Goal: Find specific page/section: Find specific page/section

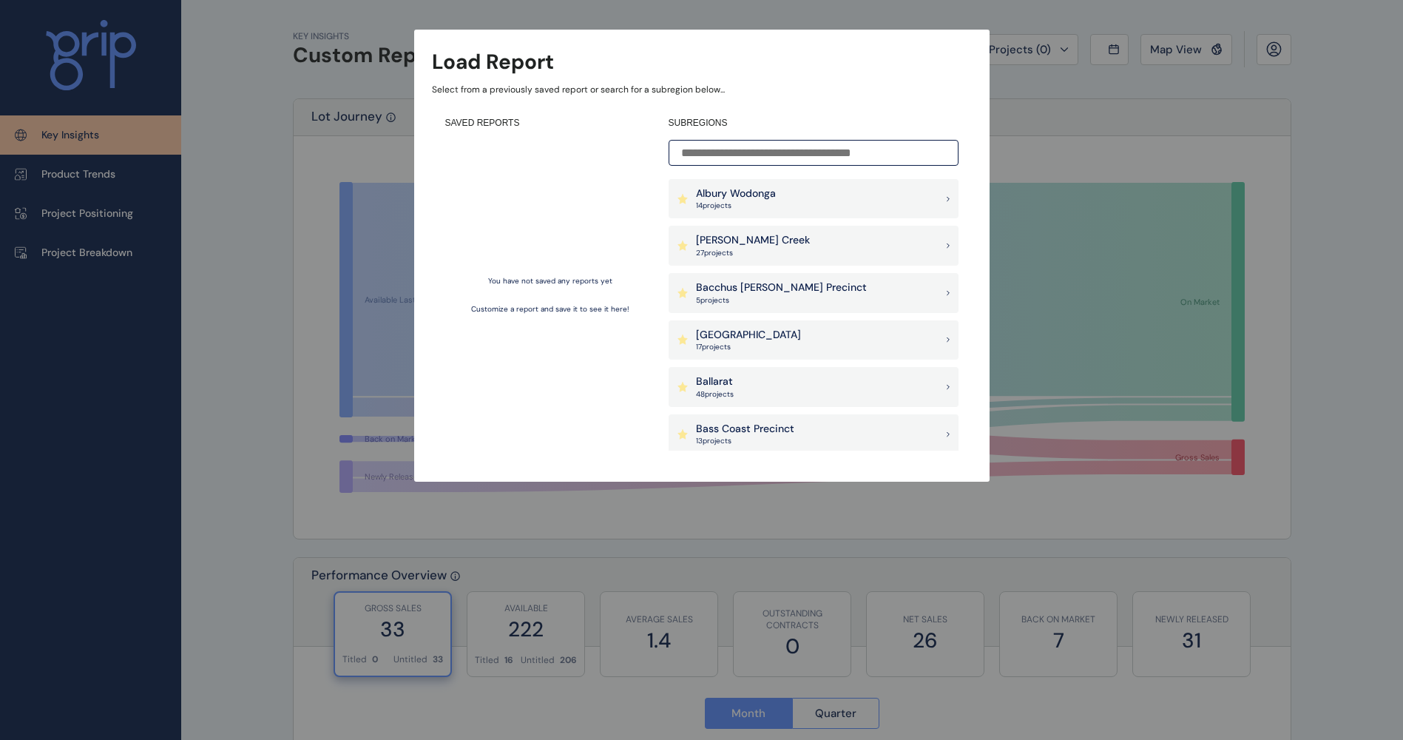
click at [770, 163] on input at bounding box center [814, 153] width 290 height 26
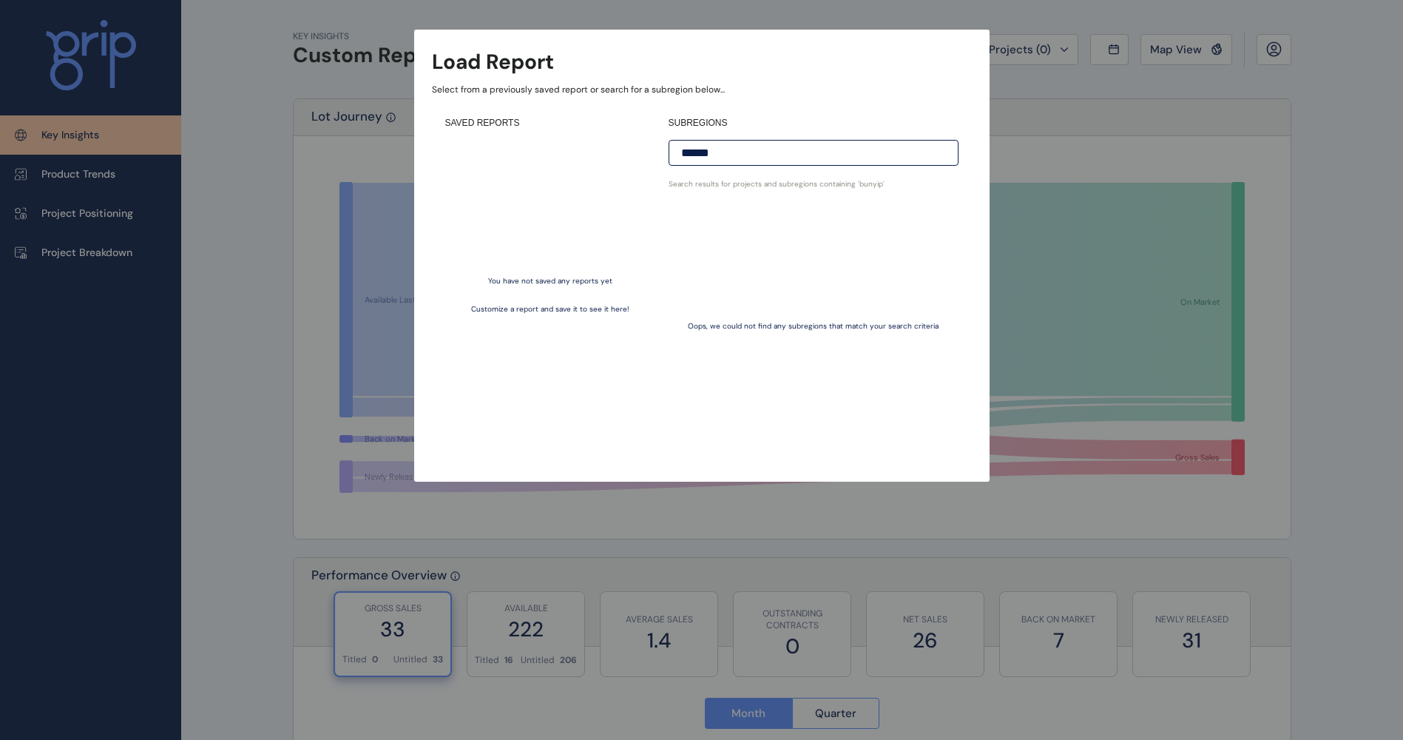
type input "******"
click at [771, 163] on input "******" at bounding box center [814, 153] width 290 height 26
click at [1161, 151] on div "Load Report Select from a previously saved report or search for a subregion bel…" at bounding box center [701, 226] width 1403 height 452
click at [71, 171] on div "Load Report Select from a previously saved report or search for a subregion bel…" at bounding box center [701, 226] width 1403 height 452
click at [795, 308] on div "Oops, we could not find any subregions that match your search criteria" at bounding box center [814, 327] width 290 height 248
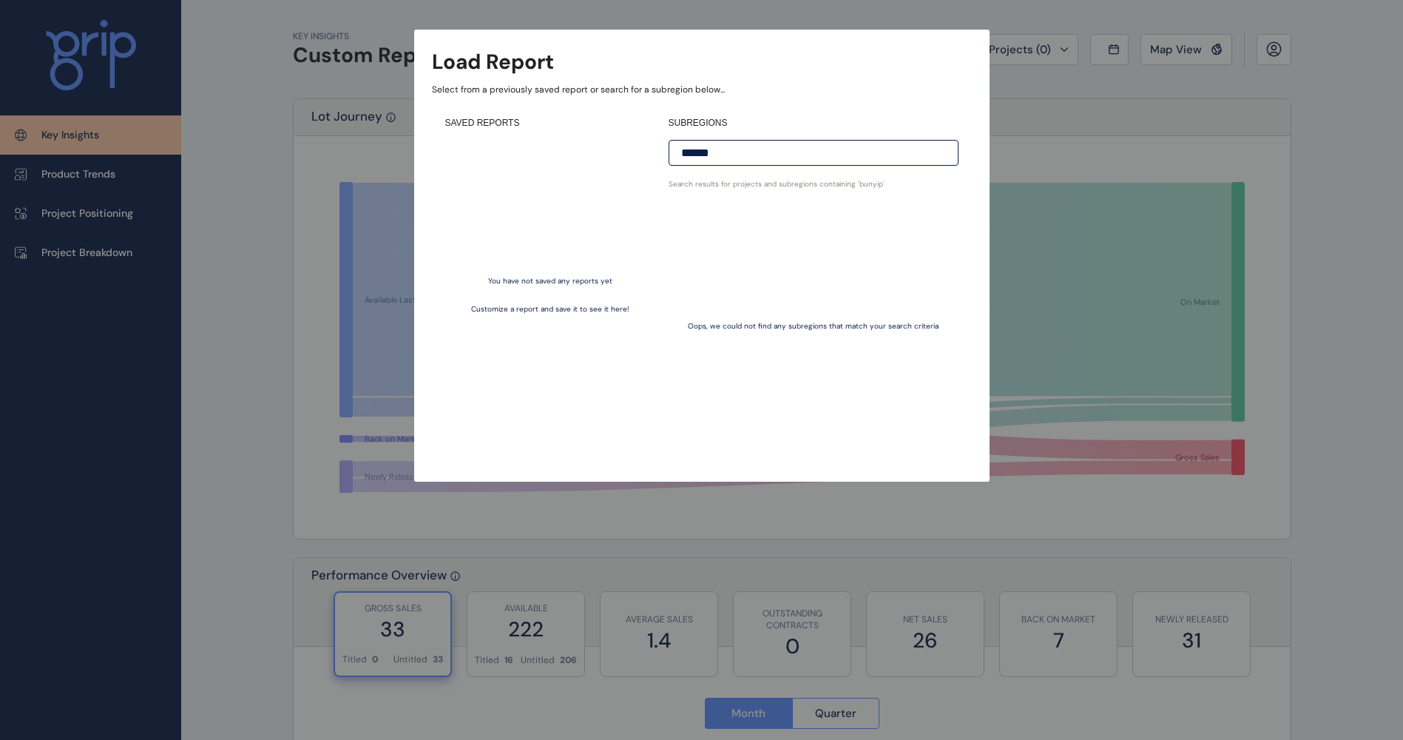
click at [795, 311] on div "Oops, we could not find any subregions that match your search criteria" at bounding box center [814, 327] width 290 height 248
click at [1281, 310] on div "Load Report Select from a previously saved report or search for a subregion bel…" at bounding box center [701, 226] width 1403 height 452
click at [1280, 310] on div "Load Report Select from a previously saved report or search for a subregion bel…" at bounding box center [701, 226] width 1403 height 452
click at [632, 89] on p "Select from a previously saved report or search for a subregion below..." at bounding box center [702, 90] width 540 height 13
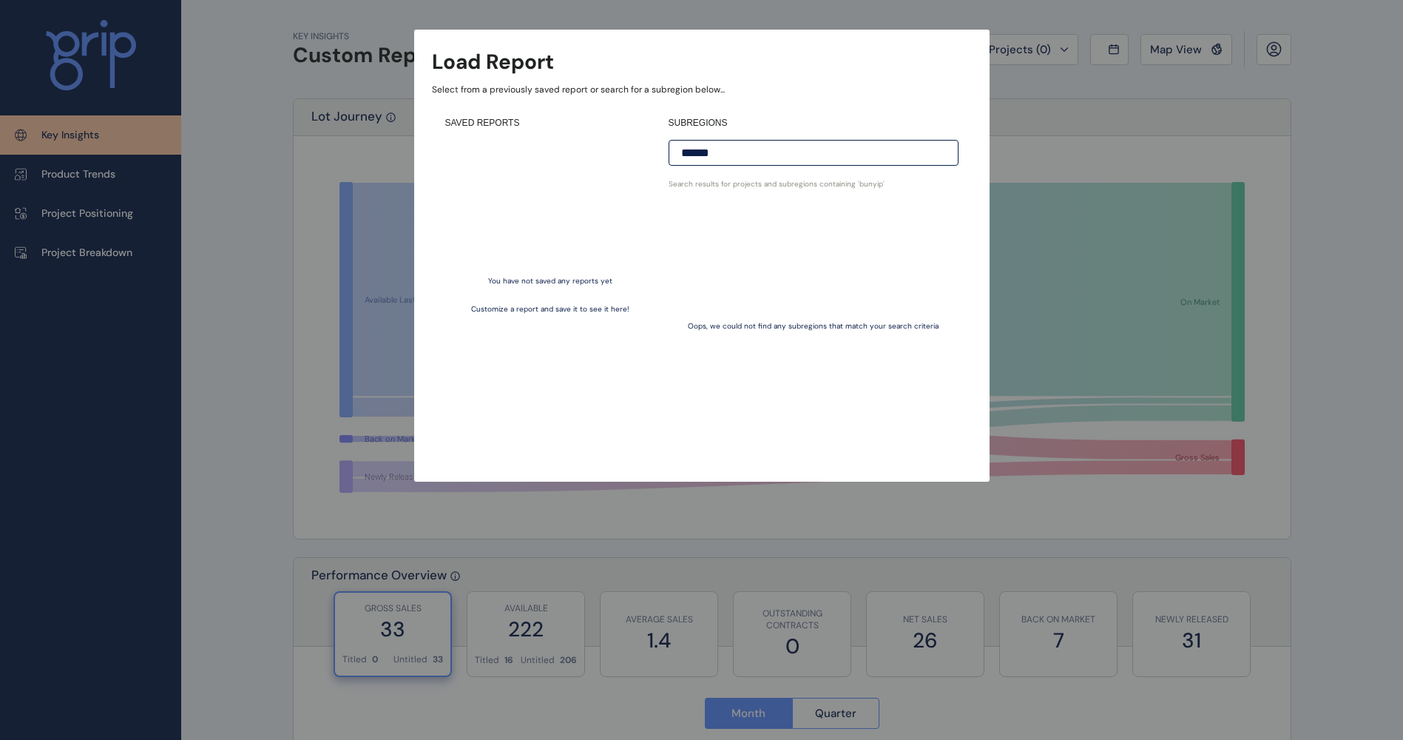
click at [530, 53] on h3 "Load Report" at bounding box center [493, 61] width 122 height 29
click at [1069, 146] on div "Load Report Select from a previously saved report or search for a subregion bel…" at bounding box center [701, 226] width 1403 height 452
click at [834, 310] on div "Oops, we could not find any subregions that match your search criteria" at bounding box center [814, 327] width 290 height 248
click at [1084, 183] on div "Load Report Select from a previously saved report or search for a subregion bel…" at bounding box center [701, 226] width 1403 height 452
drag, startPoint x: 1084, startPoint y: 183, endPoint x: 896, endPoint y: 67, distance: 219.8
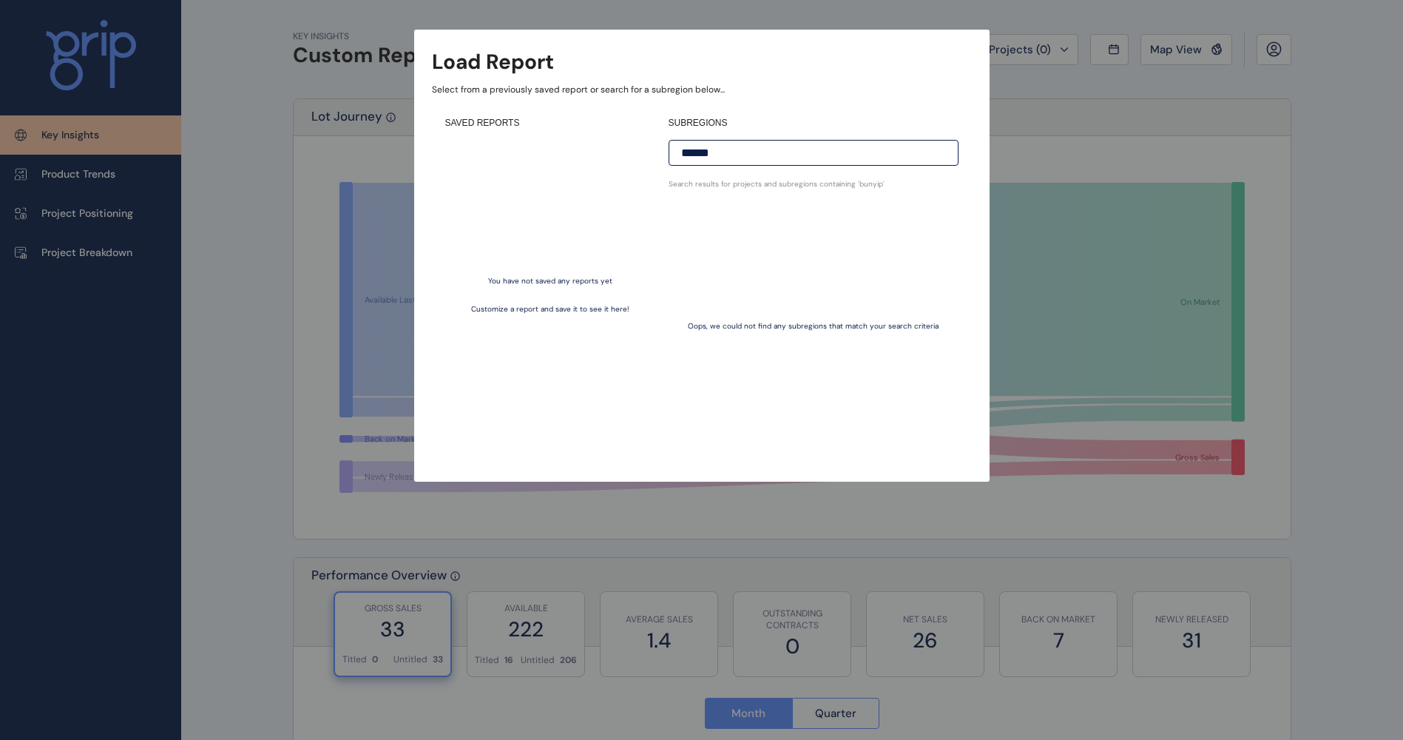
click at [1078, 176] on div "Load Report Select from a previously saved report or search for a subregion bel…" at bounding box center [701, 226] width 1403 height 452
click at [896, 67] on div "Load Report" at bounding box center [702, 61] width 540 height 29
drag, startPoint x: 782, startPoint y: 150, endPoint x: 507, endPoint y: 149, distance: 274.4
click at [507, 149] on div "SAVED REPORTS You have not saved any reports yet Customize a report and save it…" at bounding box center [702, 284] width 540 height 360
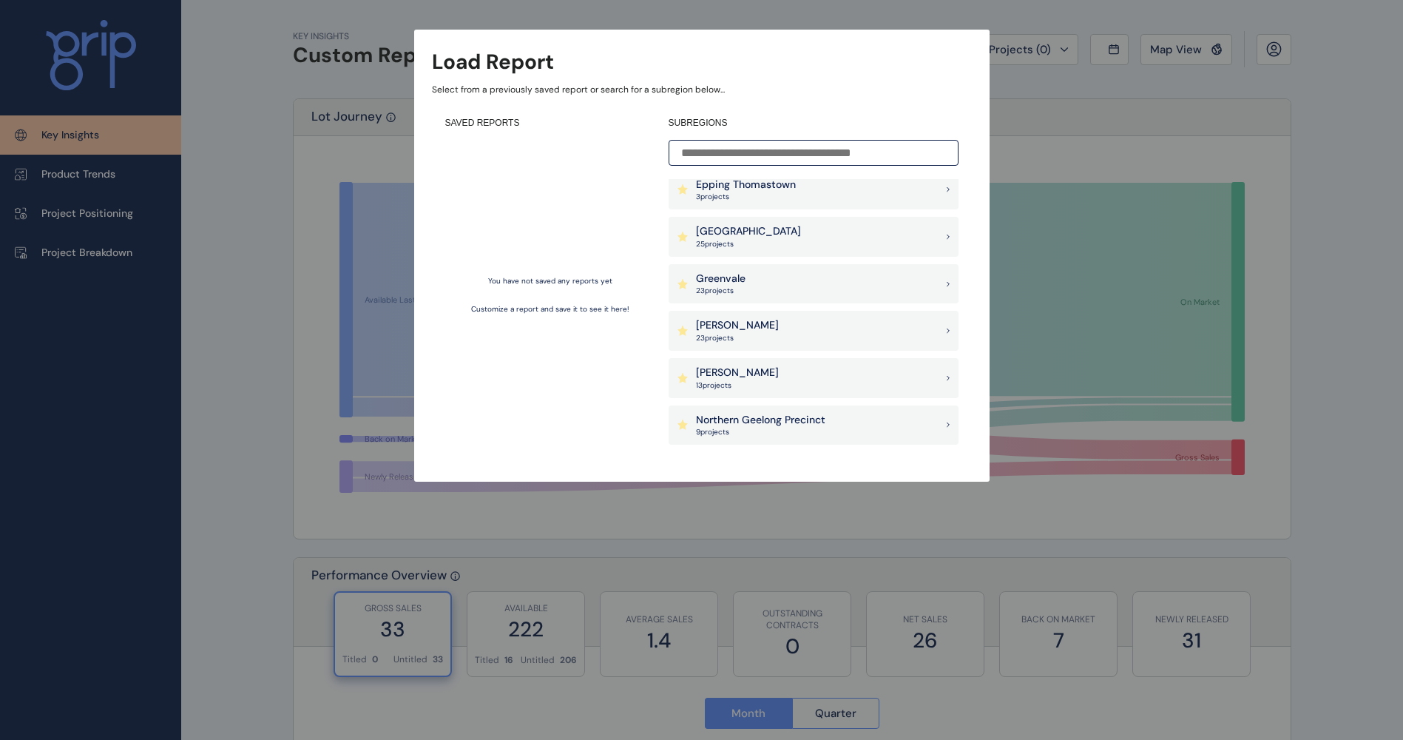
scroll to position [725, 0]
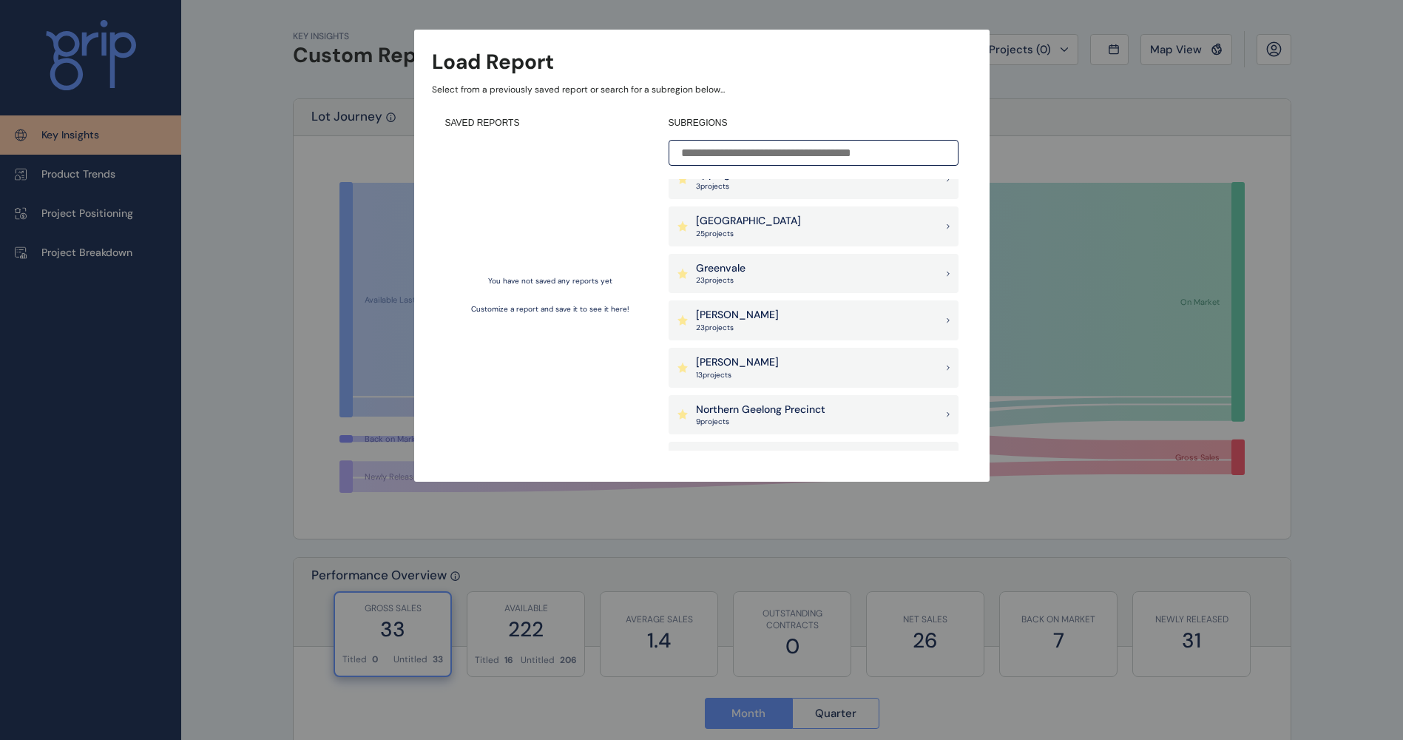
click at [765, 233] on p "25 project s" at bounding box center [748, 234] width 105 height 10
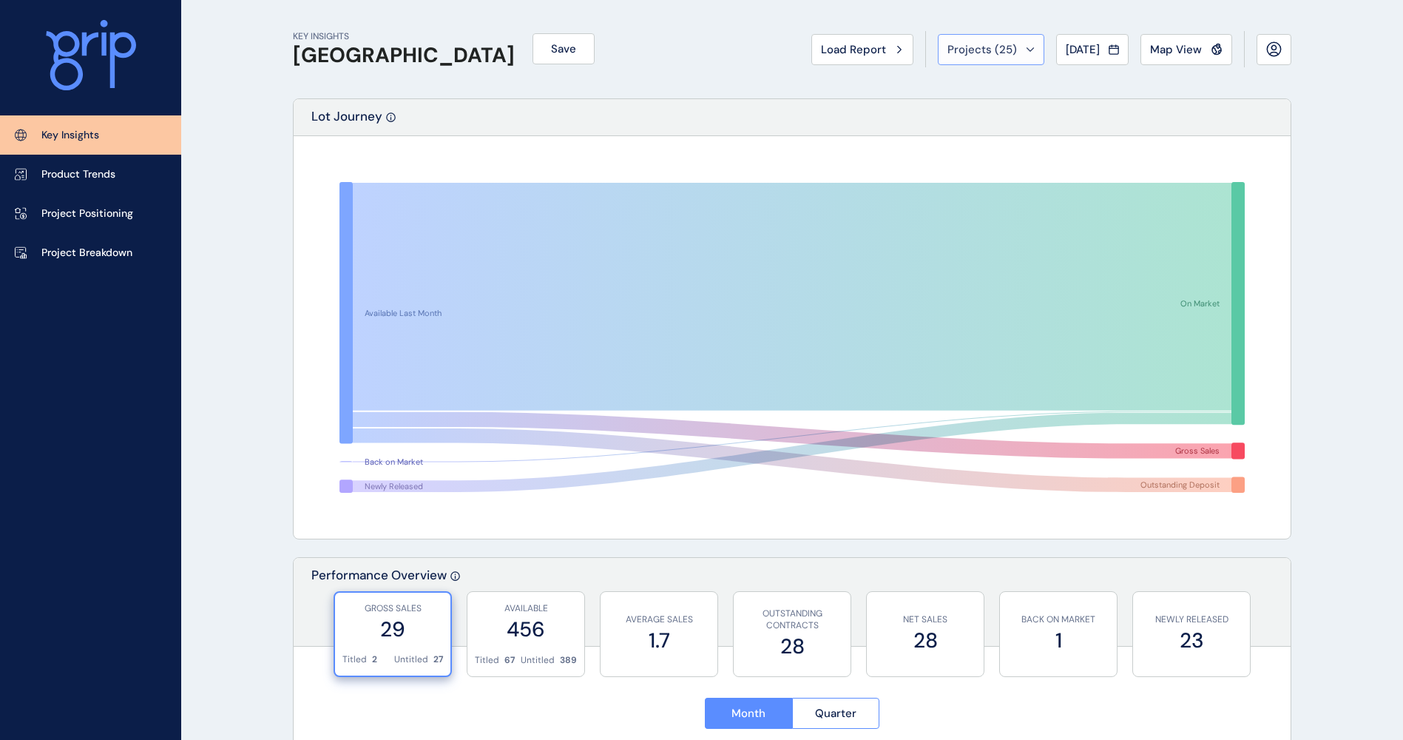
click at [987, 56] on span "Projects ( 25 )" at bounding box center [983, 49] width 70 height 15
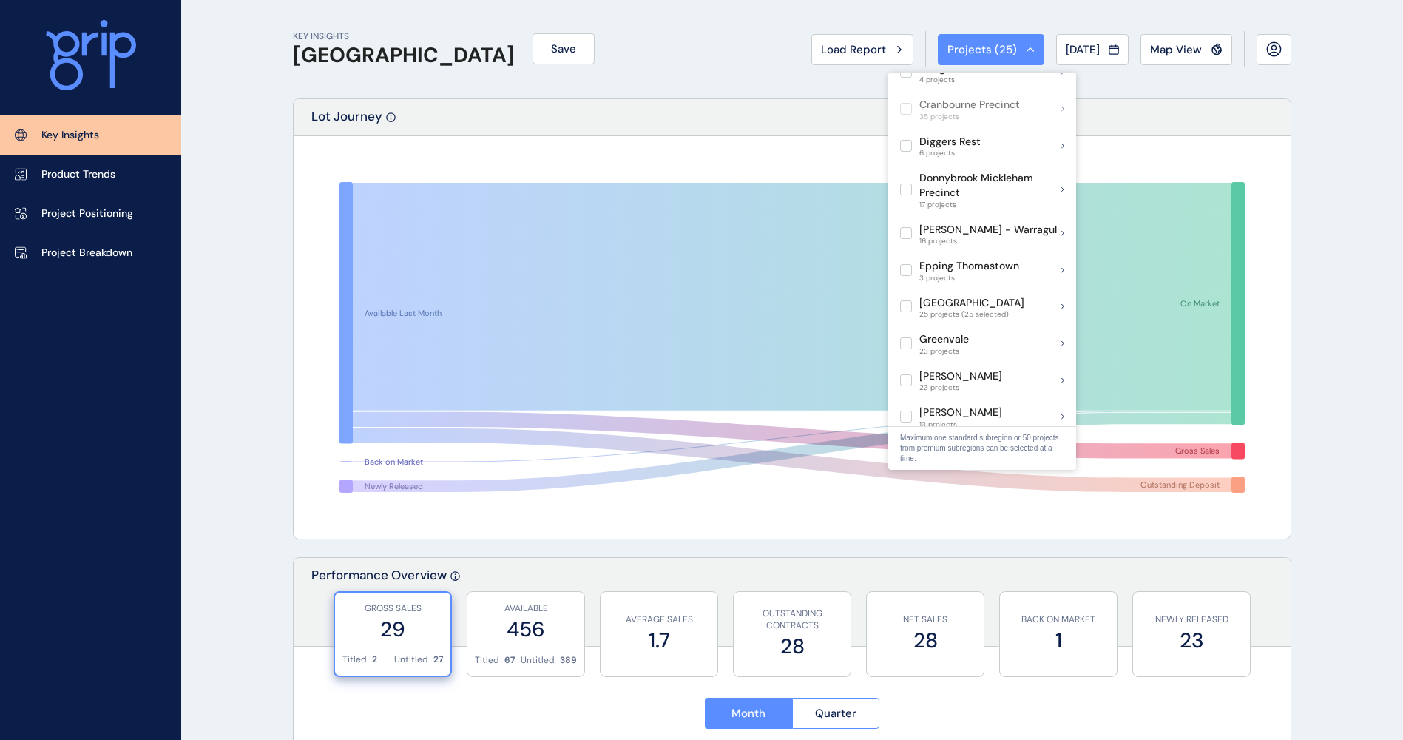
scroll to position [508, 0]
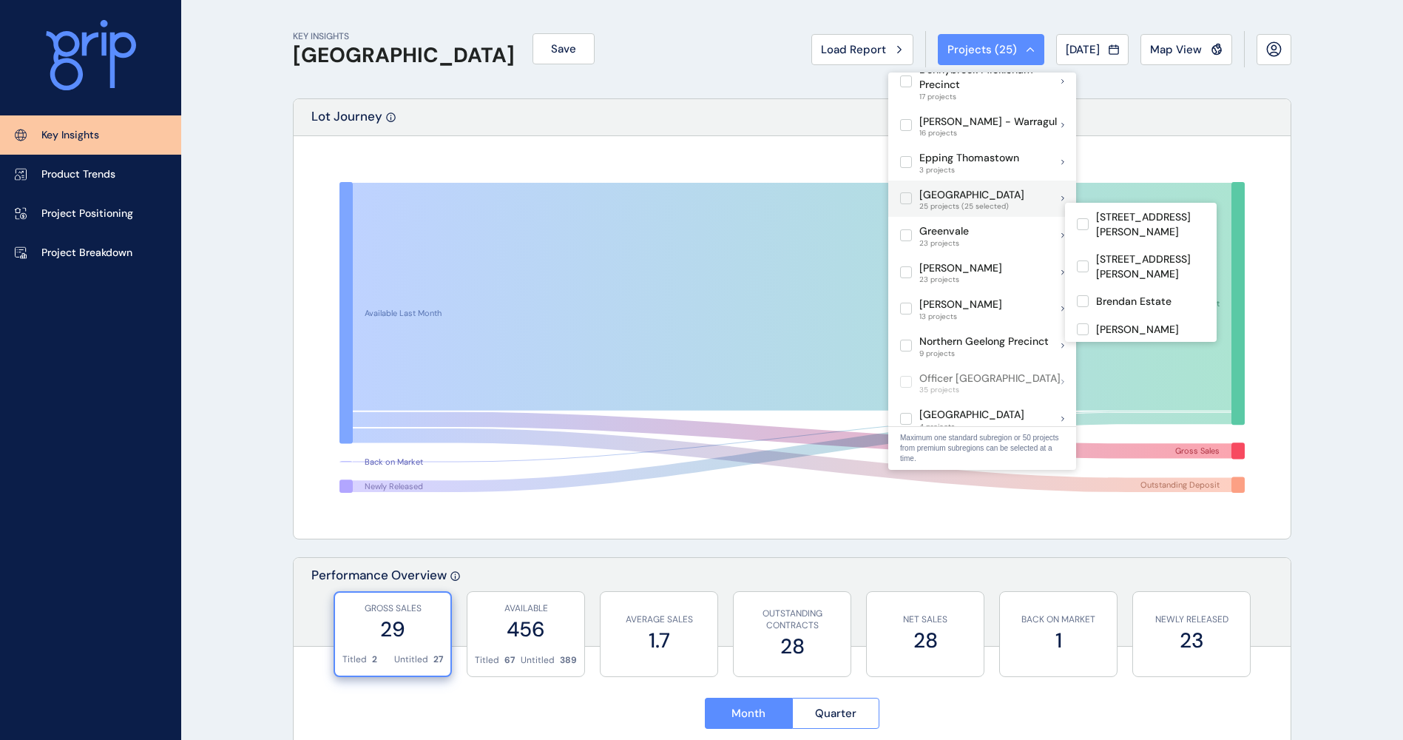
click at [907, 192] on label at bounding box center [906, 198] width 12 height 12
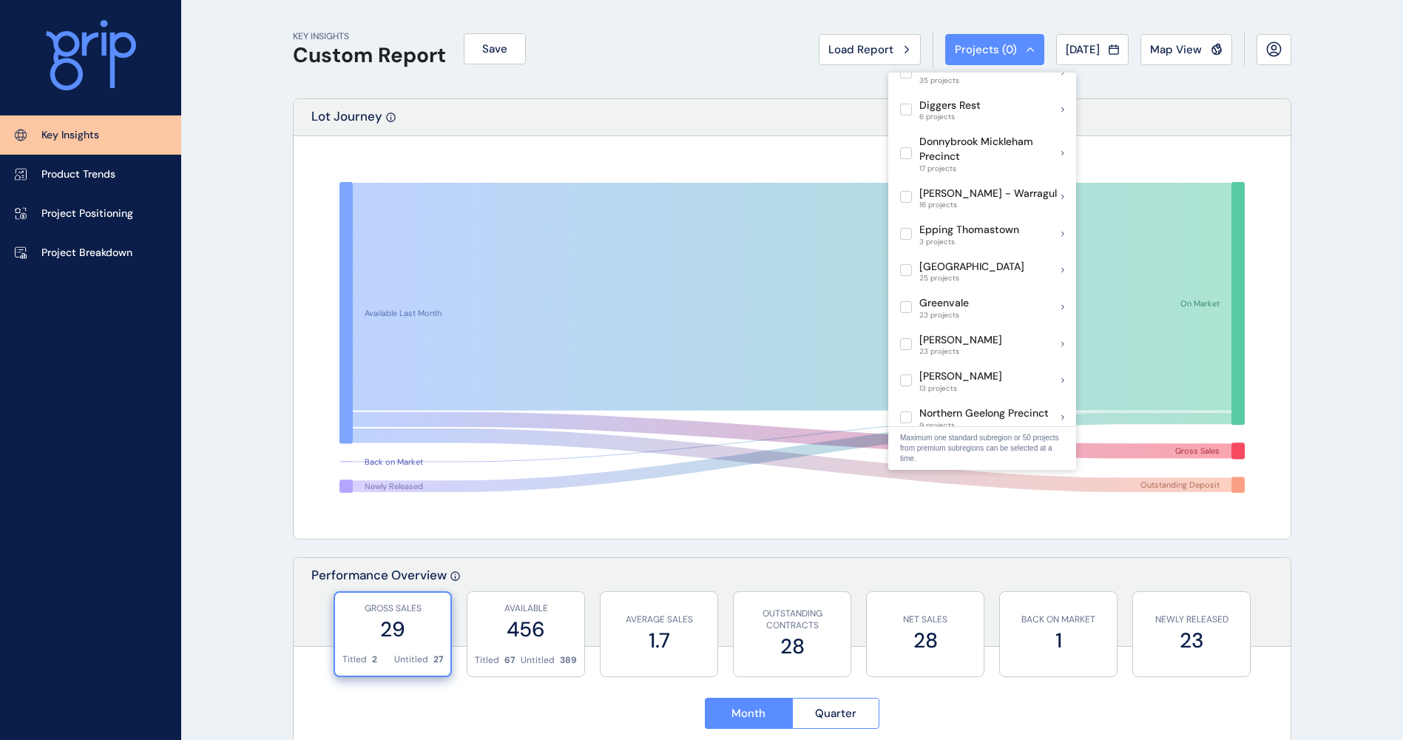
scroll to position [428, 0]
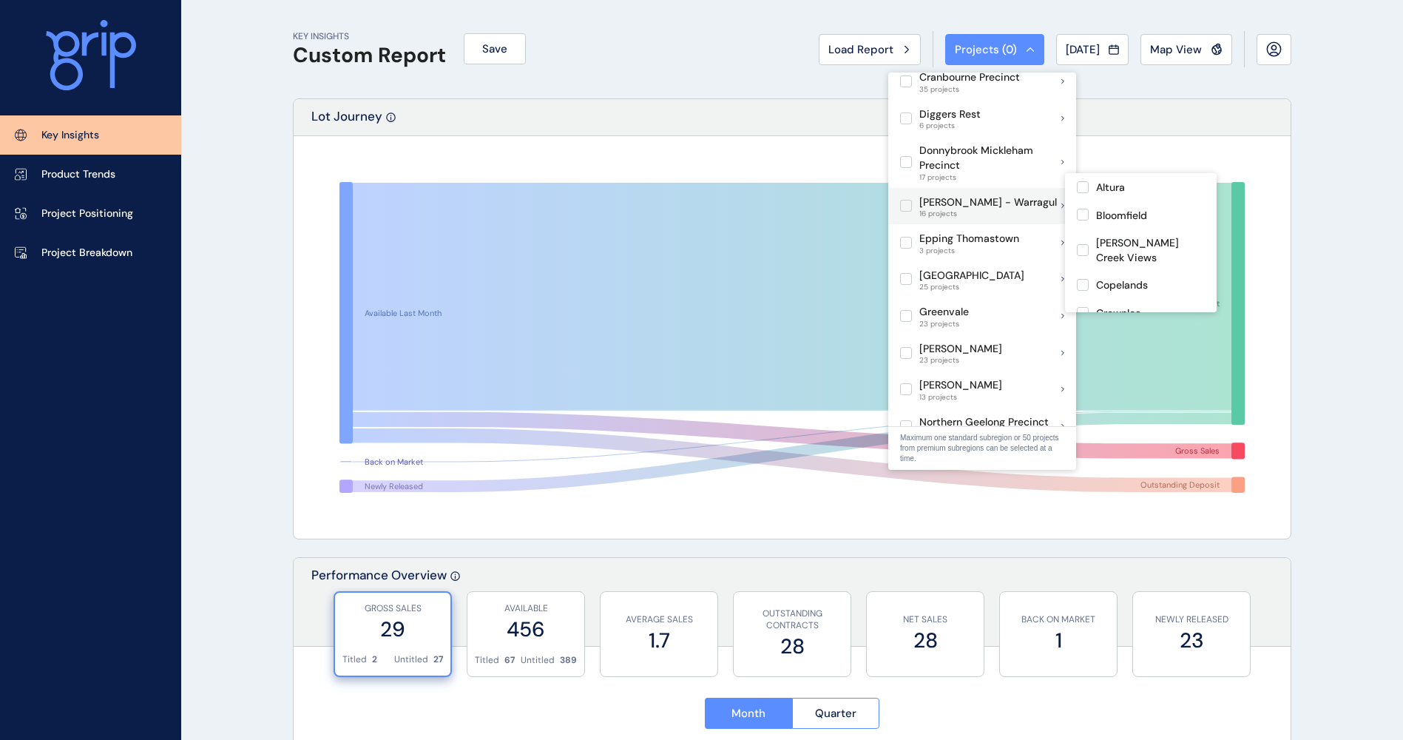
click at [907, 200] on label at bounding box center [906, 206] width 12 height 12
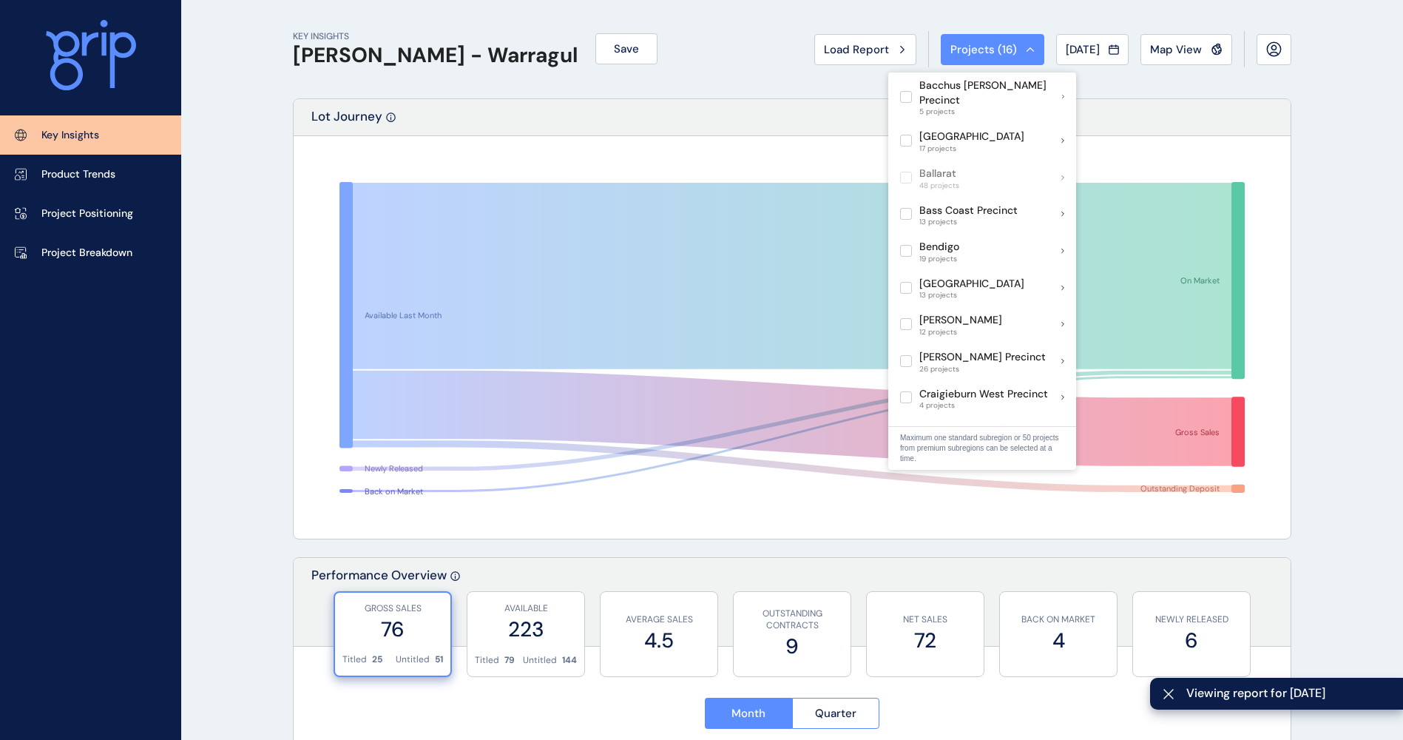
scroll to position [58, 0]
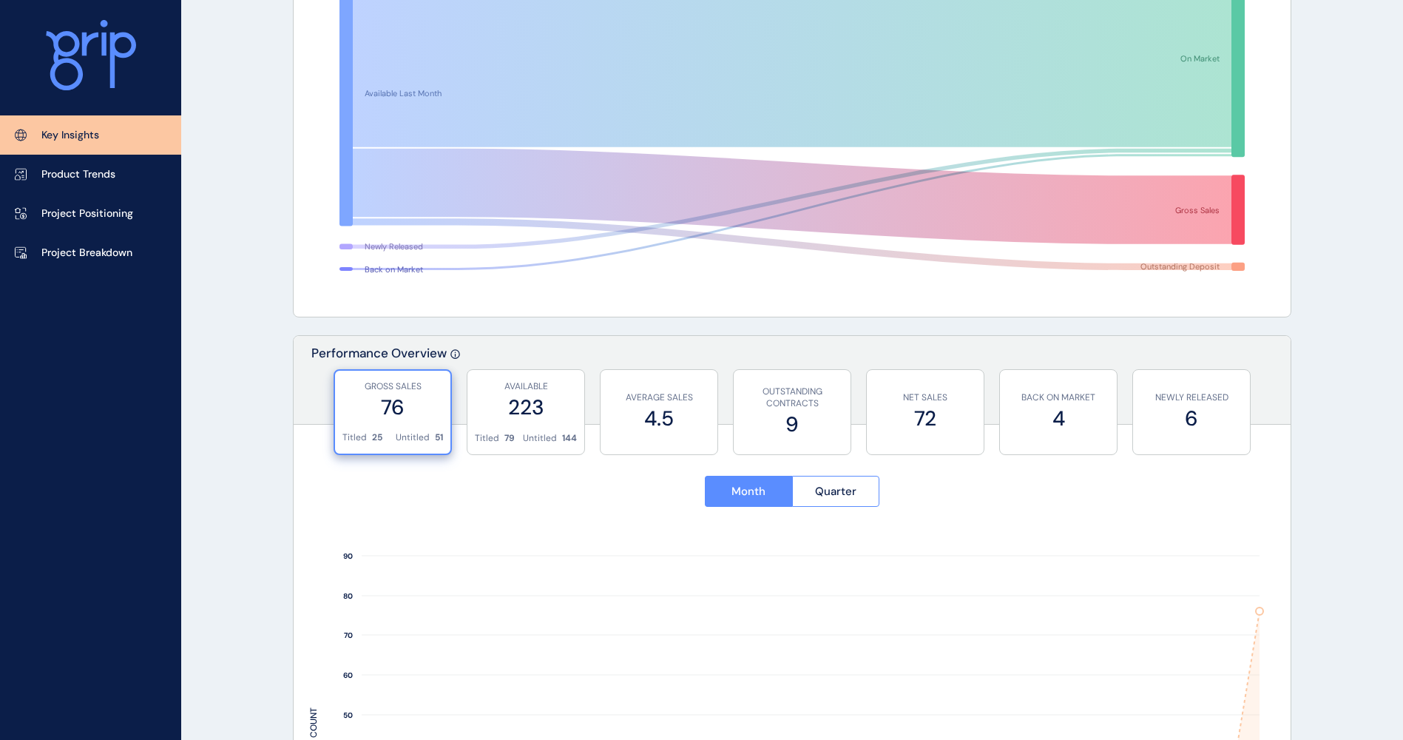
scroll to position [0, 0]
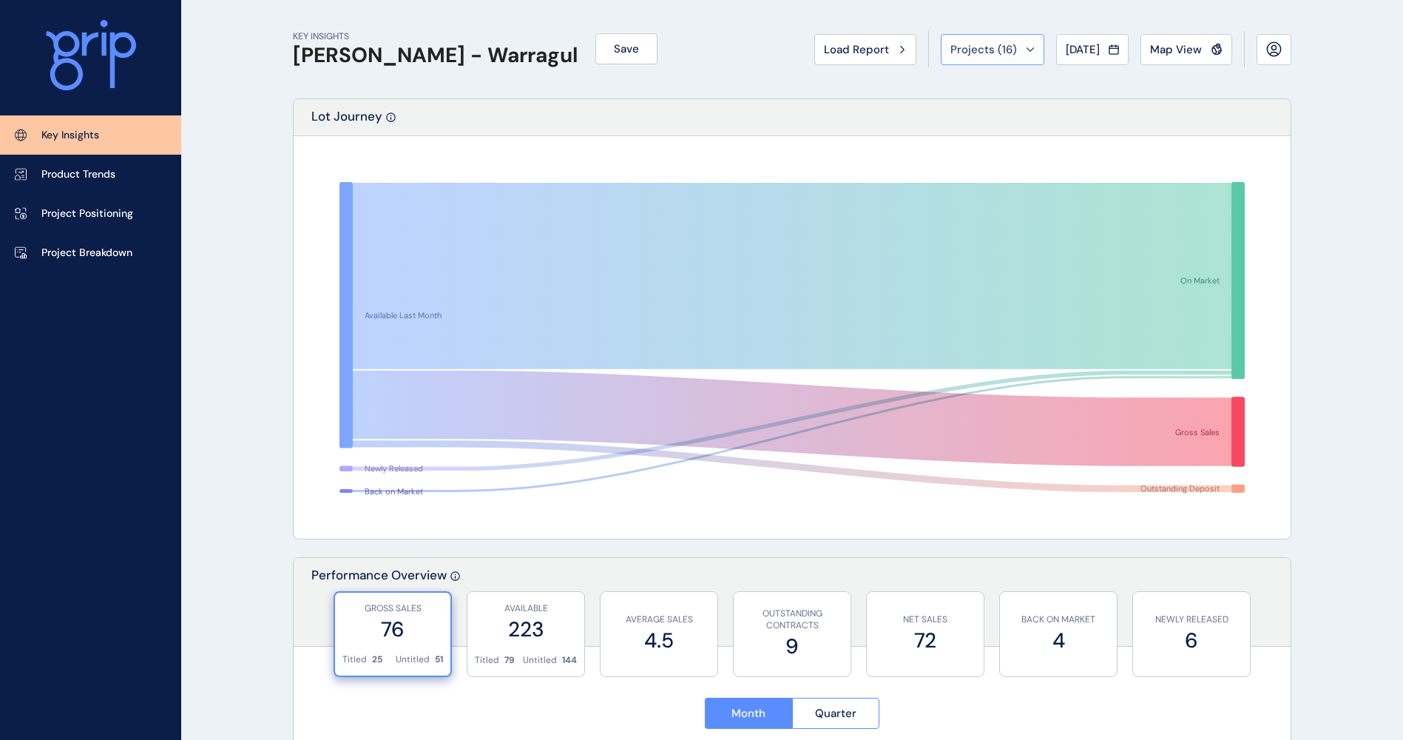
click at [983, 50] on span "Projects ( 16 )" at bounding box center [983, 49] width 67 height 15
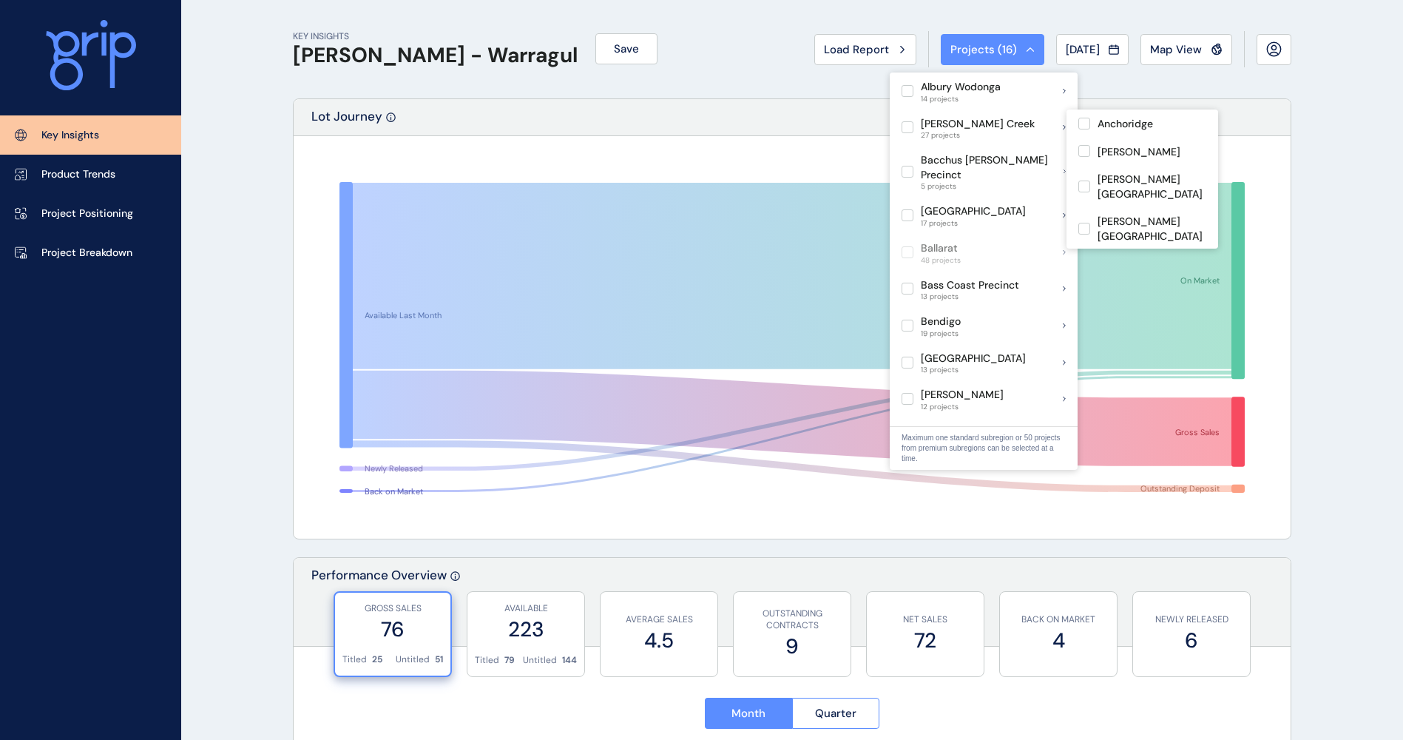
click at [813, 119] on div "Lot Journey" at bounding box center [792, 117] width 997 height 37
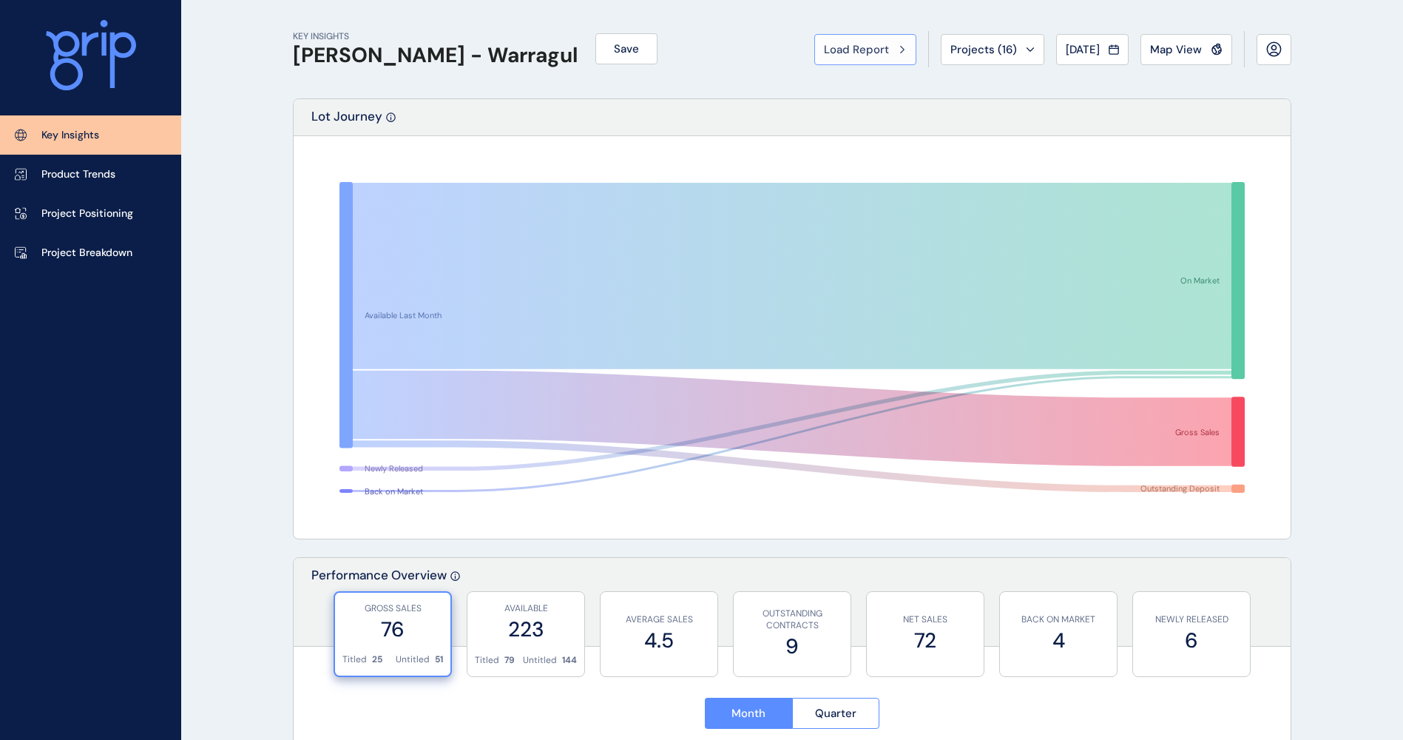
click at [870, 44] on span "Load Report" at bounding box center [856, 49] width 65 height 15
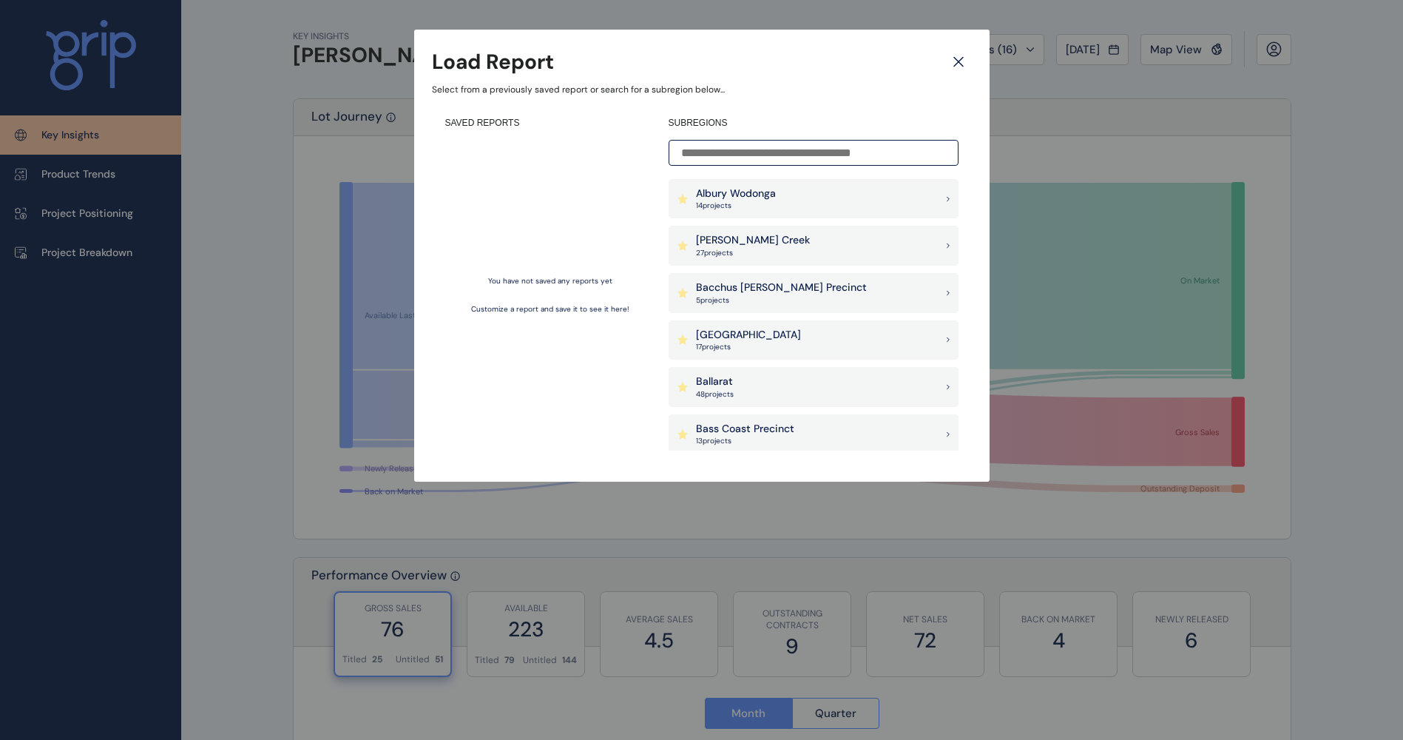
click at [958, 61] on icon at bounding box center [958, 62] width 27 height 26
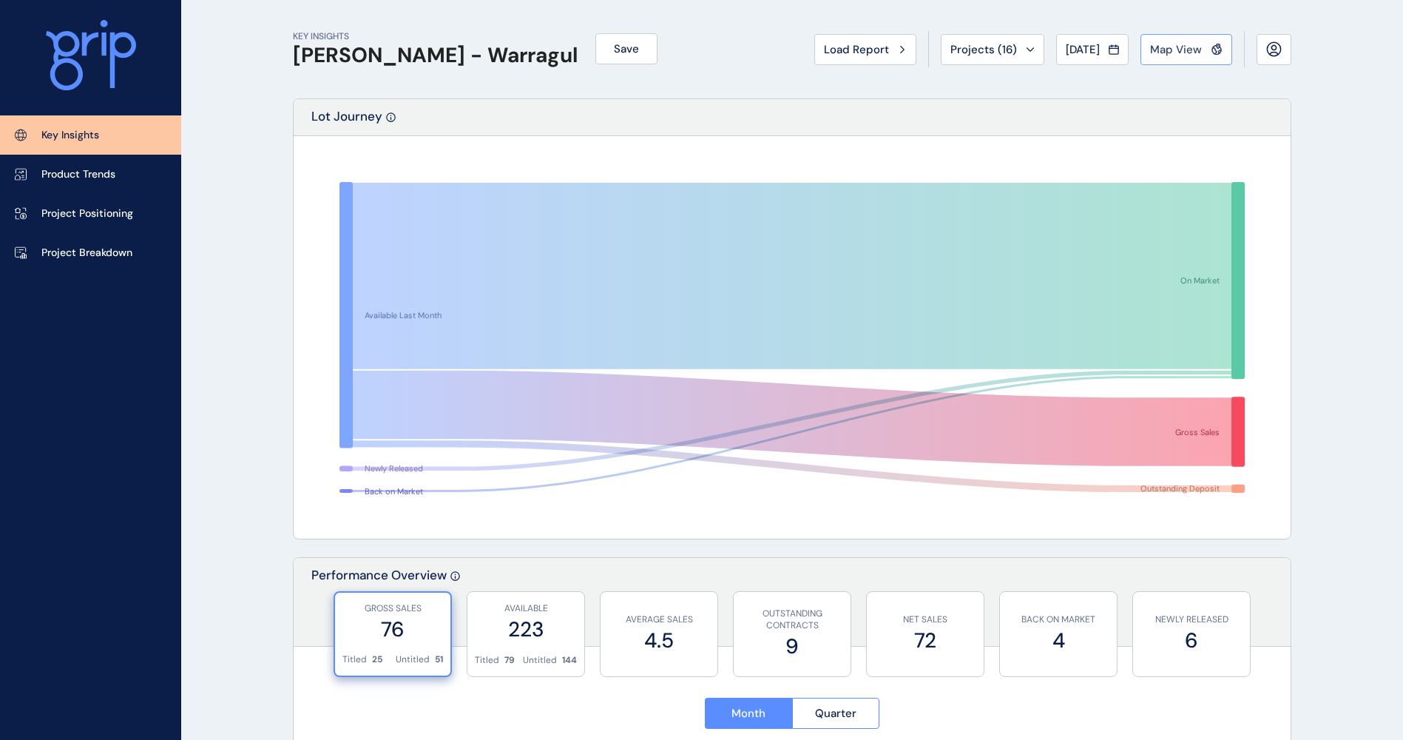
click at [1178, 52] on span "Map View" at bounding box center [1176, 49] width 52 height 15
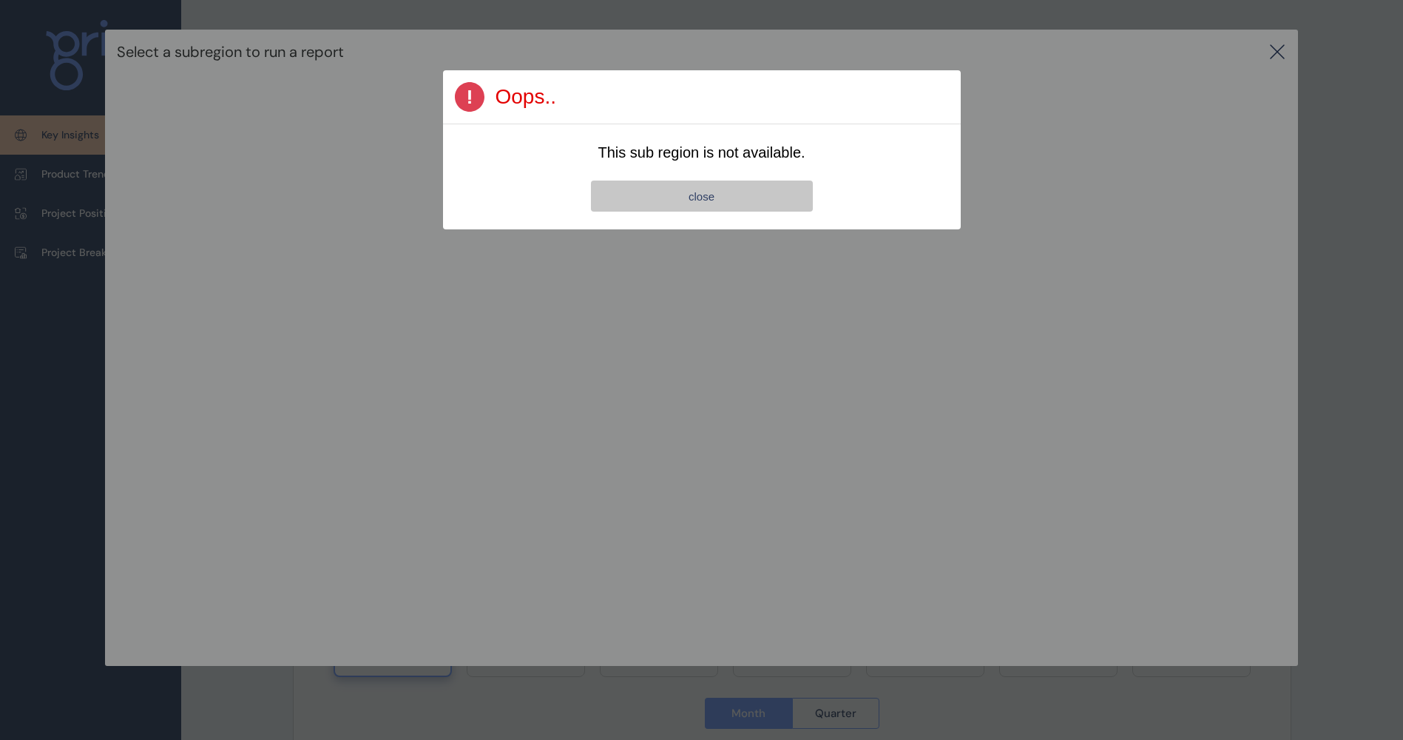
click at [672, 203] on button "close" at bounding box center [702, 195] width 222 height 31
click at [715, 197] on button "close" at bounding box center [702, 195] width 222 height 31
click at [709, 198] on span "close" at bounding box center [702, 196] width 26 height 13
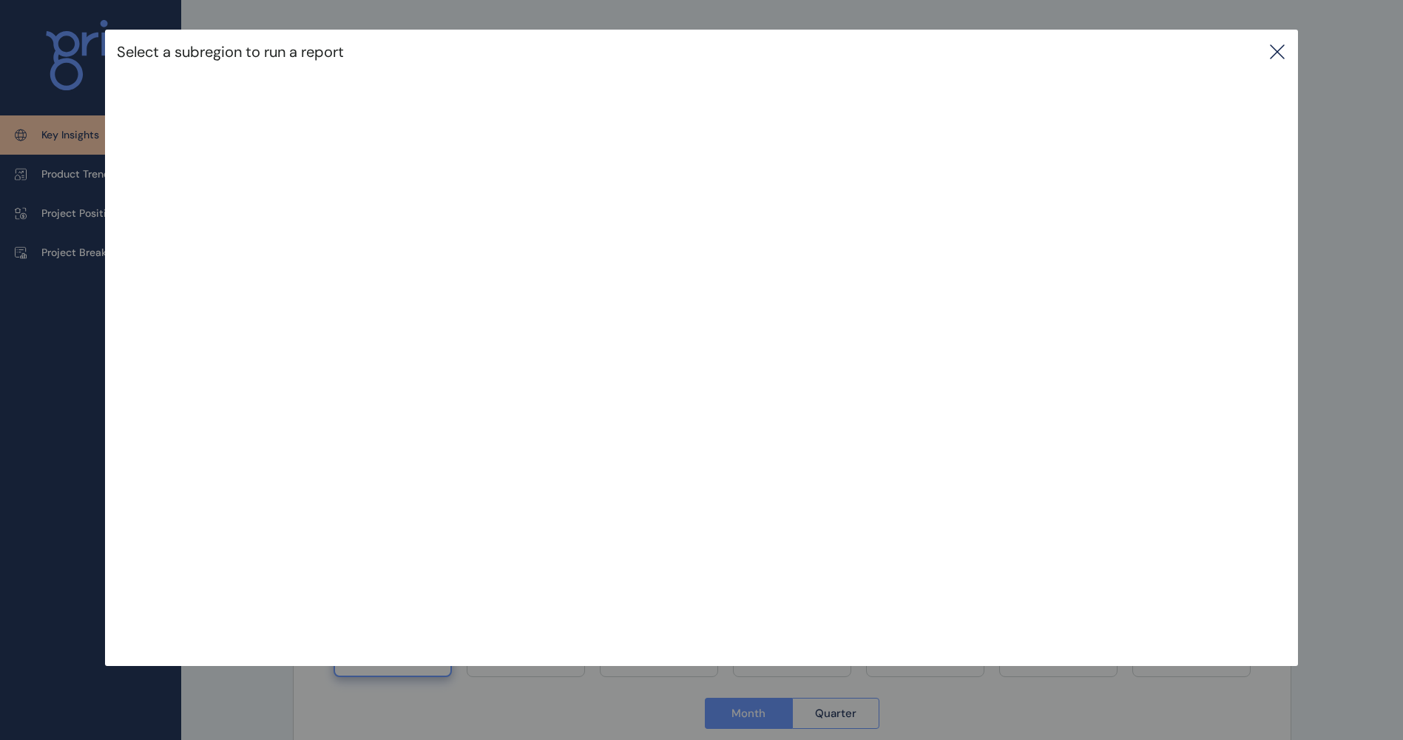
click at [1285, 48] on icon at bounding box center [1278, 52] width 18 height 18
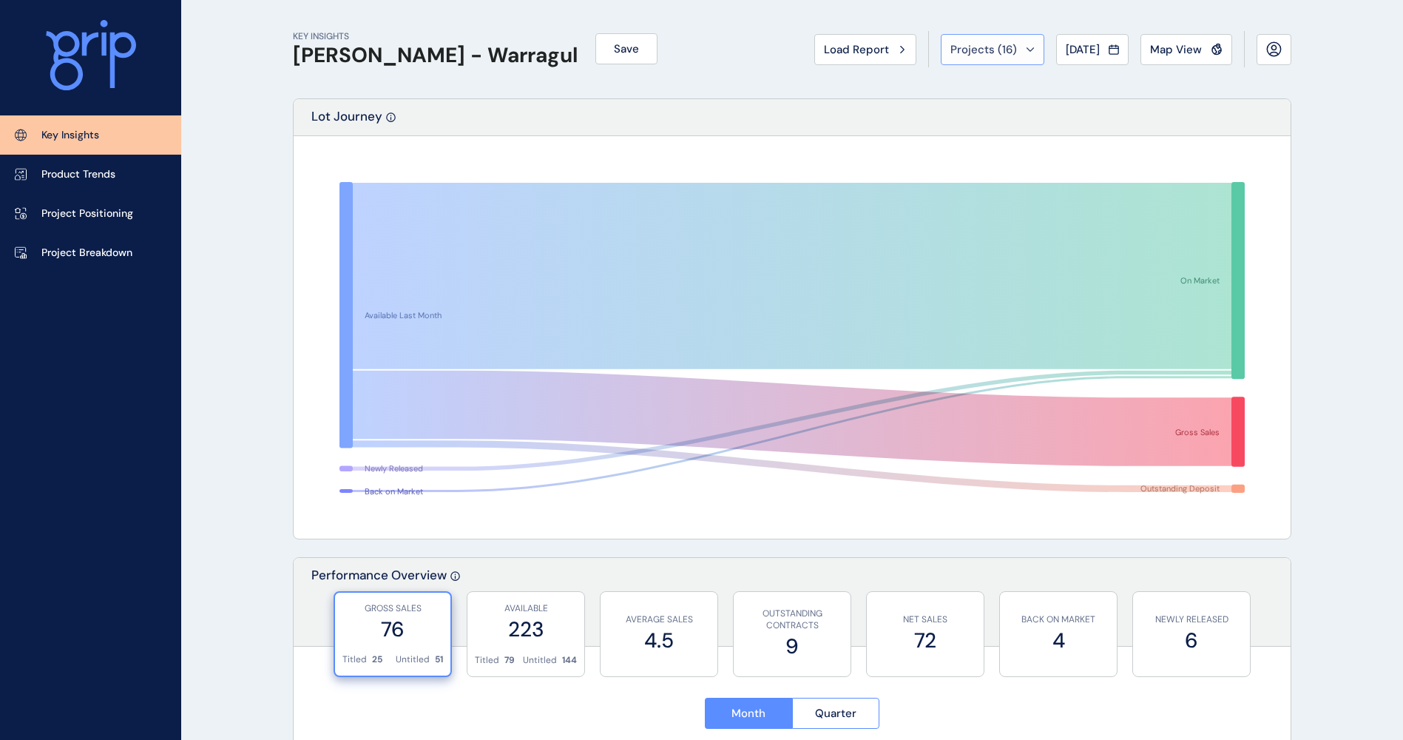
click at [993, 44] on span "Projects ( 16 )" at bounding box center [983, 49] width 67 height 15
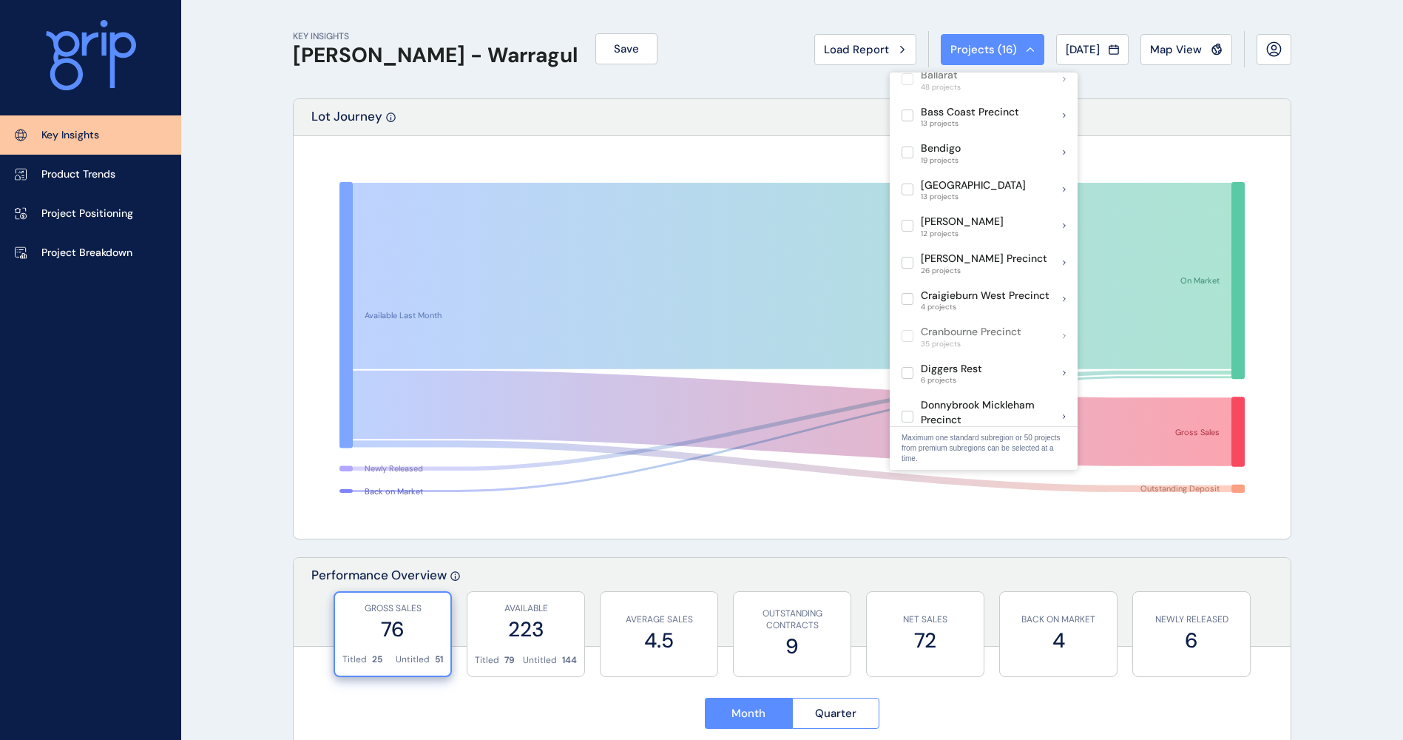
scroll to position [222, 0]
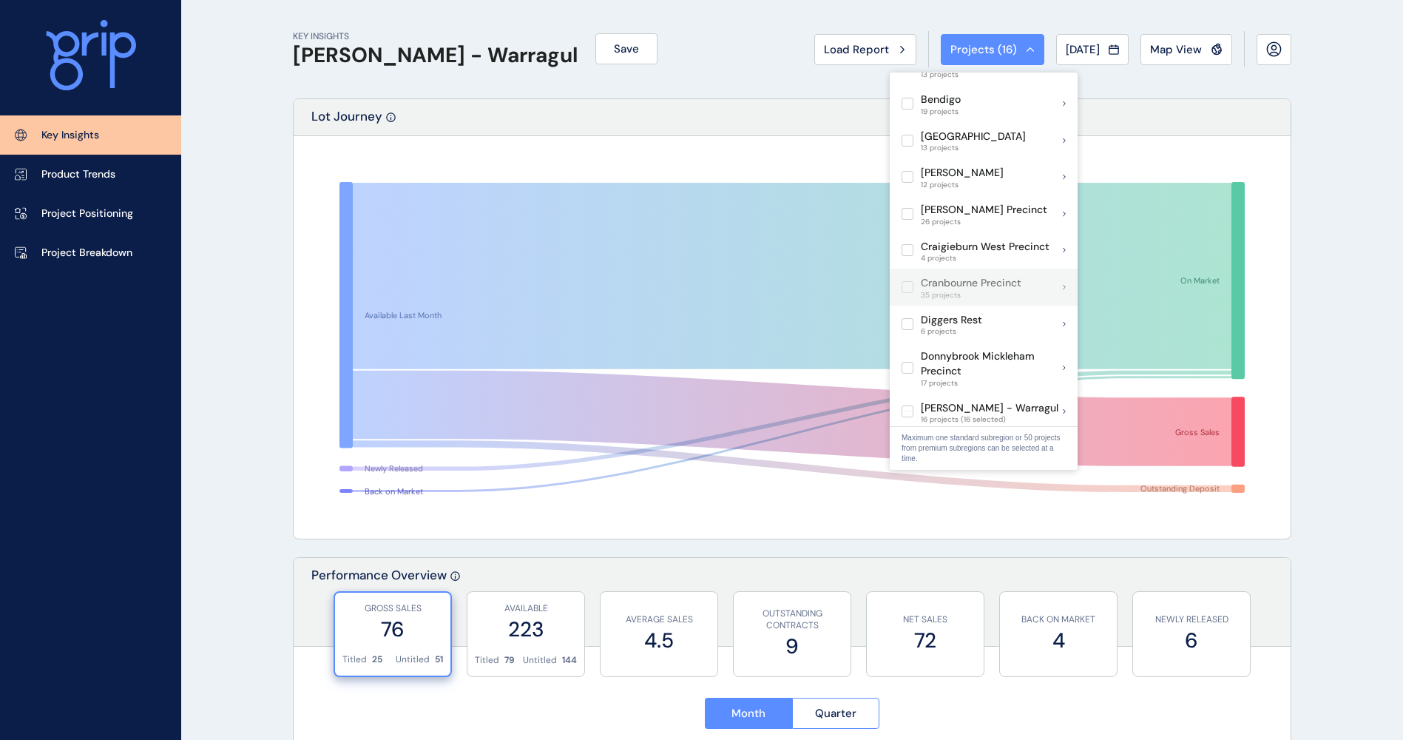
click at [969, 291] on span "35 projects" at bounding box center [971, 295] width 101 height 9
click at [902, 281] on label at bounding box center [908, 287] width 12 height 12
click at [909, 281] on label at bounding box center [908, 287] width 12 height 12
click at [908, 405] on label at bounding box center [908, 411] width 12 height 12
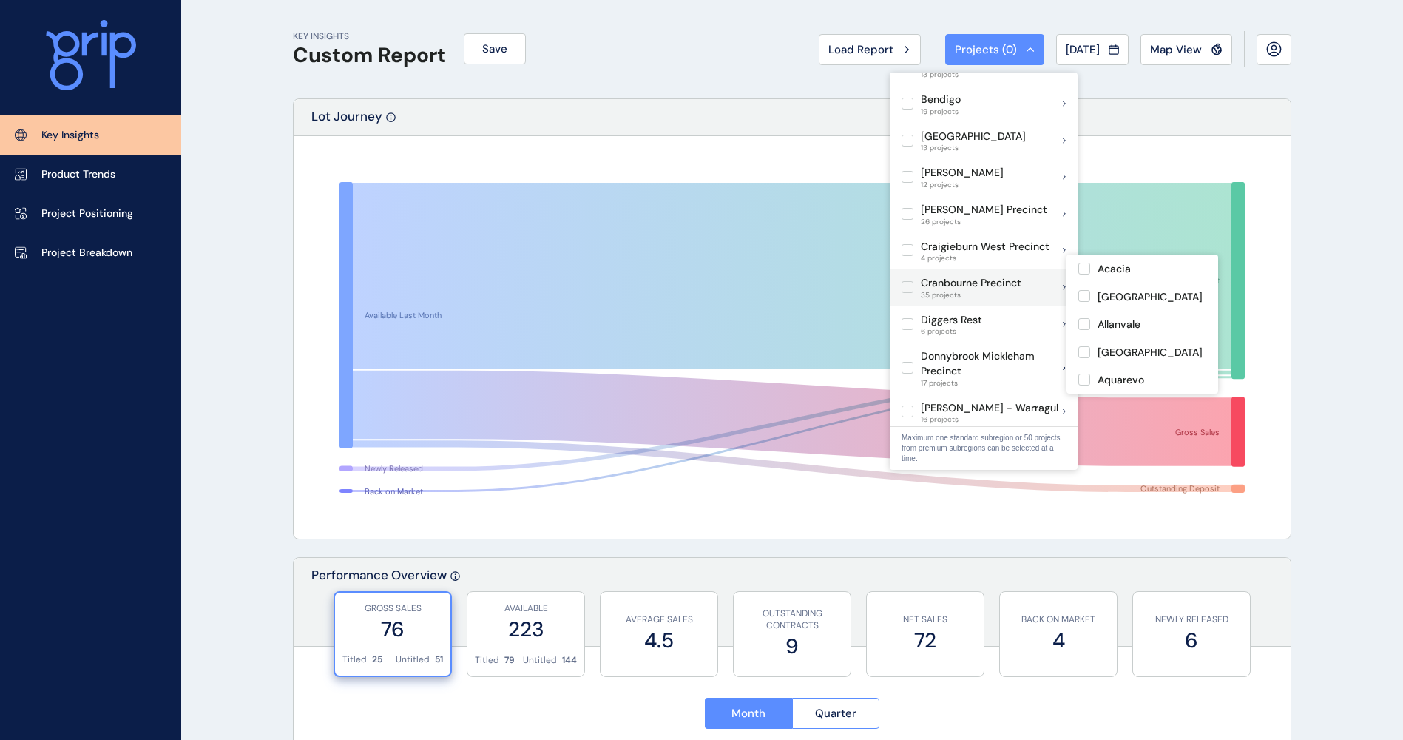
click at [911, 281] on label at bounding box center [908, 287] width 12 height 12
click at [909, 281] on label at bounding box center [908, 287] width 12 height 12
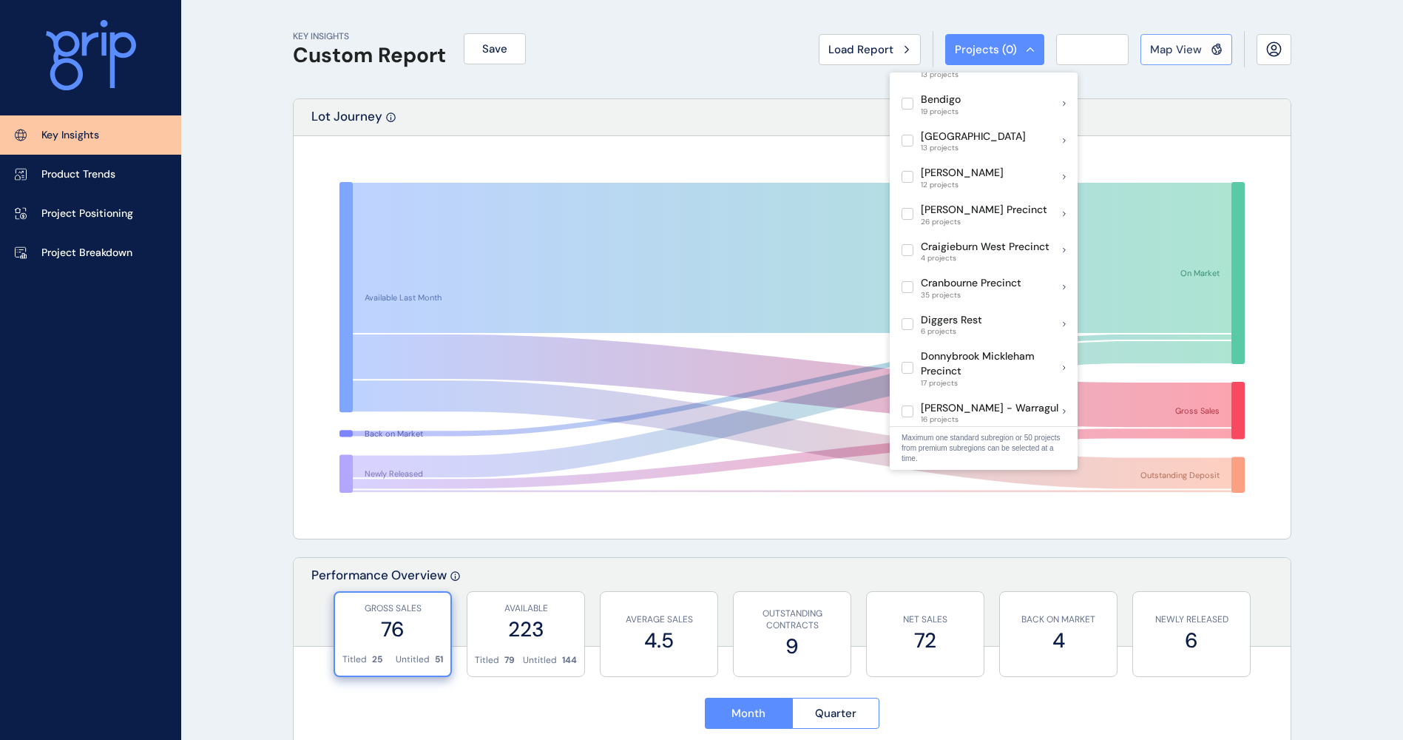
click at [1202, 54] on div "Map View" at bounding box center [1186, 49] width 72 height 15
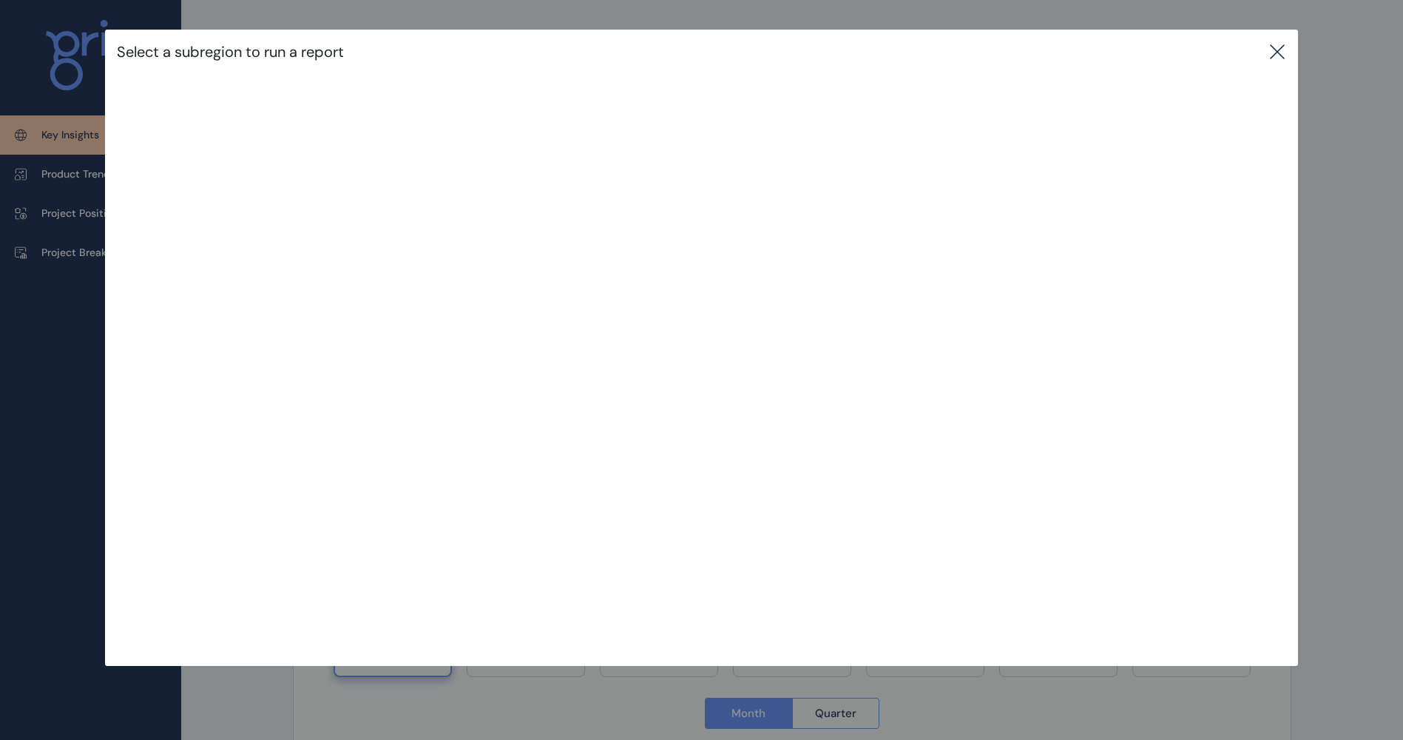
click at [1283, 53] on icon at bounding box center [1277, 51] width 13 height 13
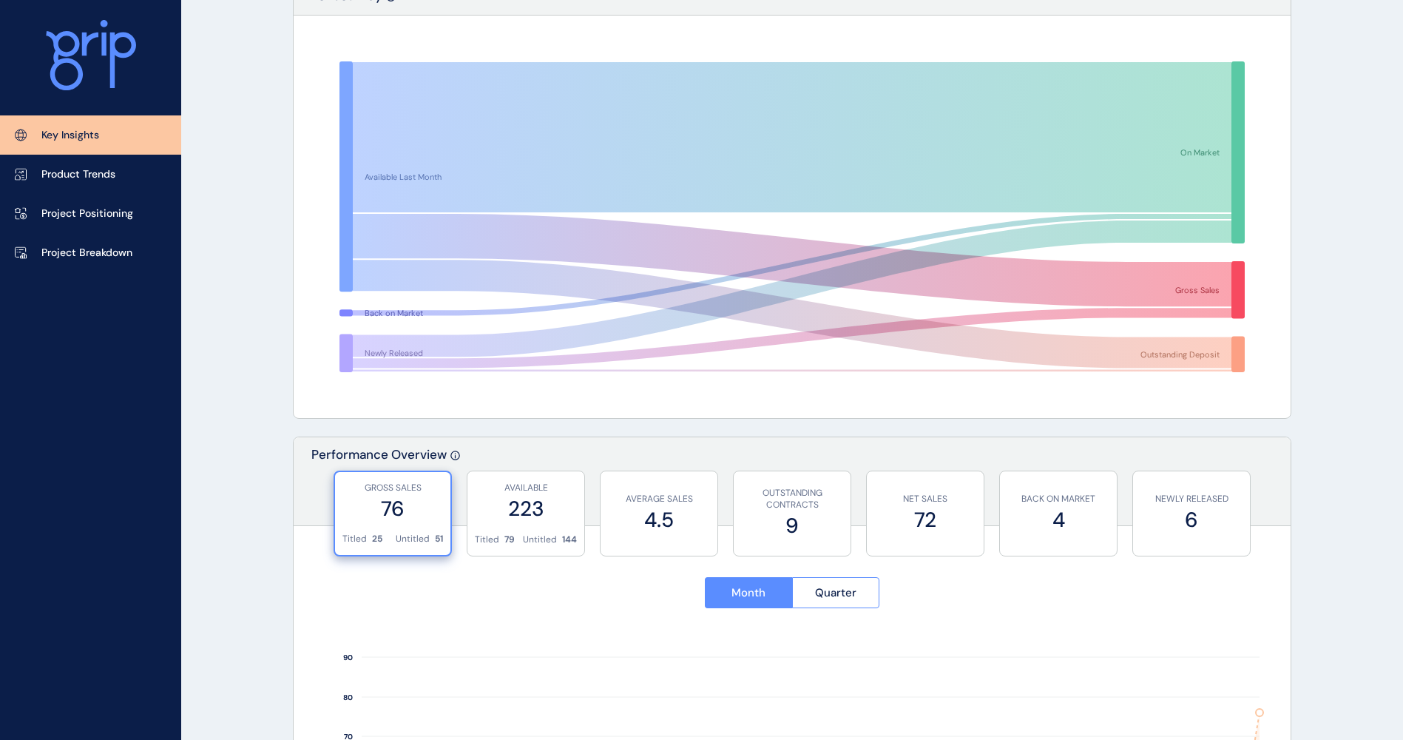
scroll to position [222, 0]
